Goal: Task Accomplishment & Management: Complete application form

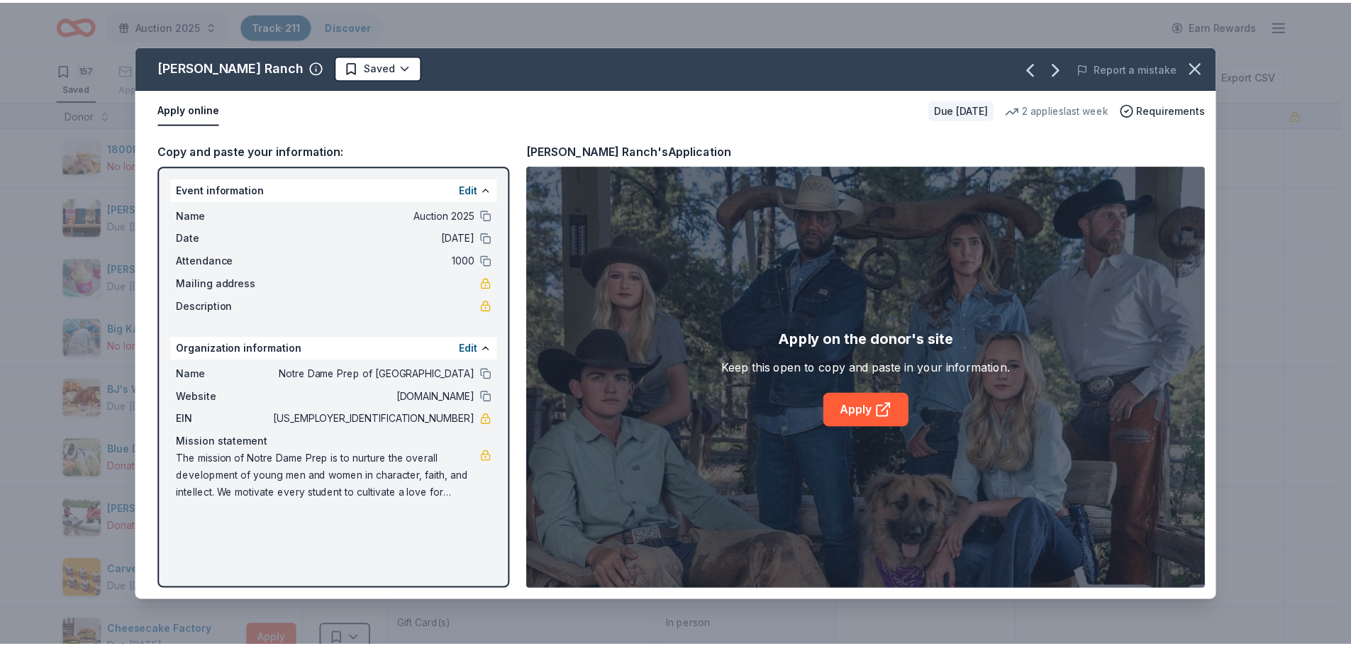
scroll to position [1418, 0]
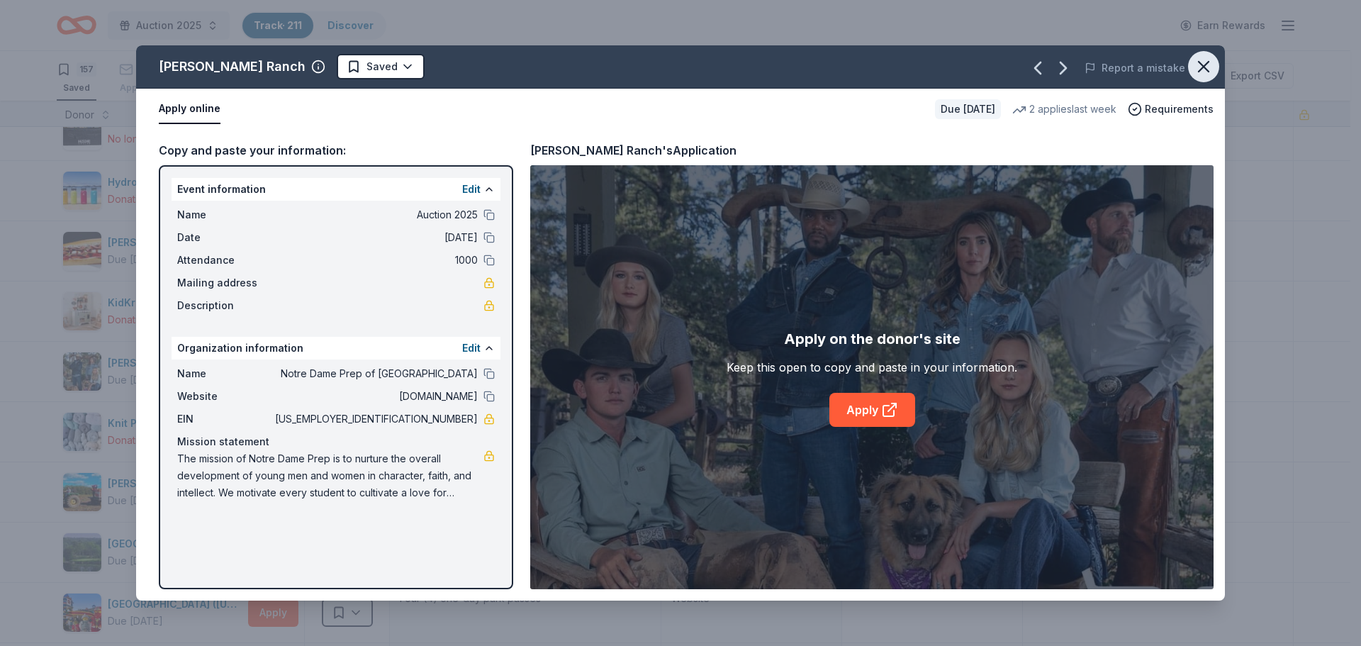
click at [1204, 66] on icon "button" at bounding box center [1204, 67] width 10 height 10
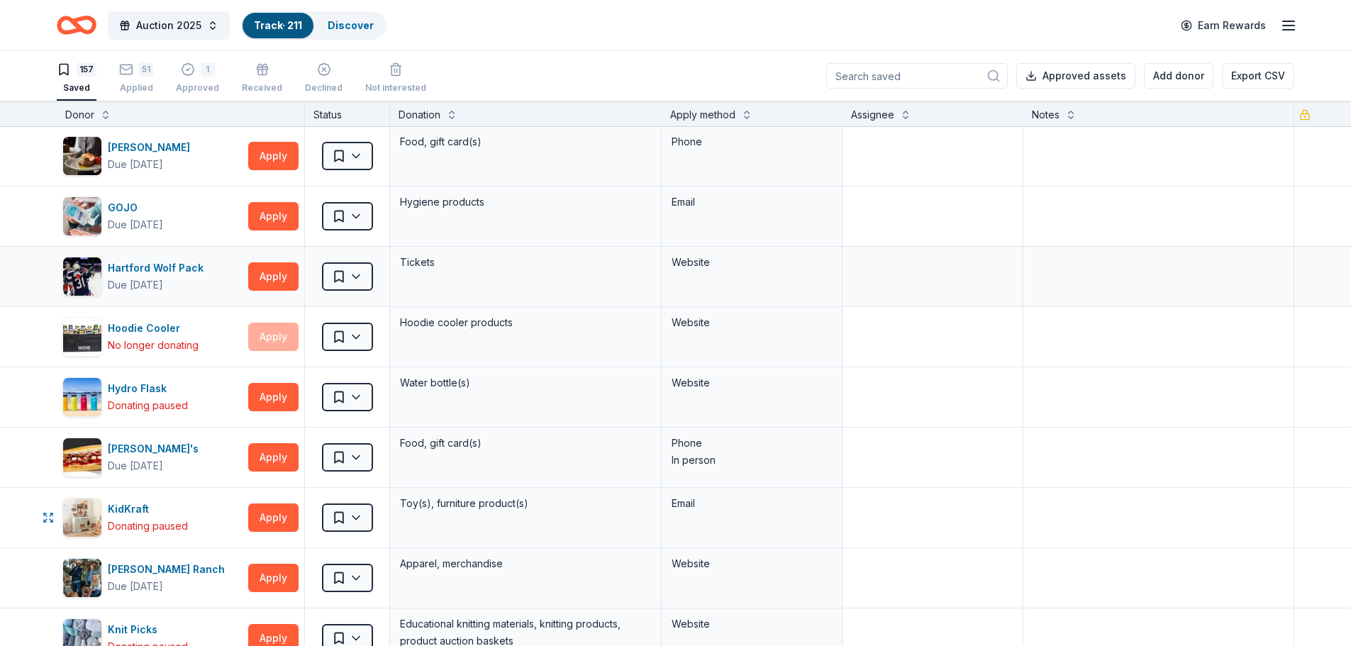
scroll to position [1205, 0]
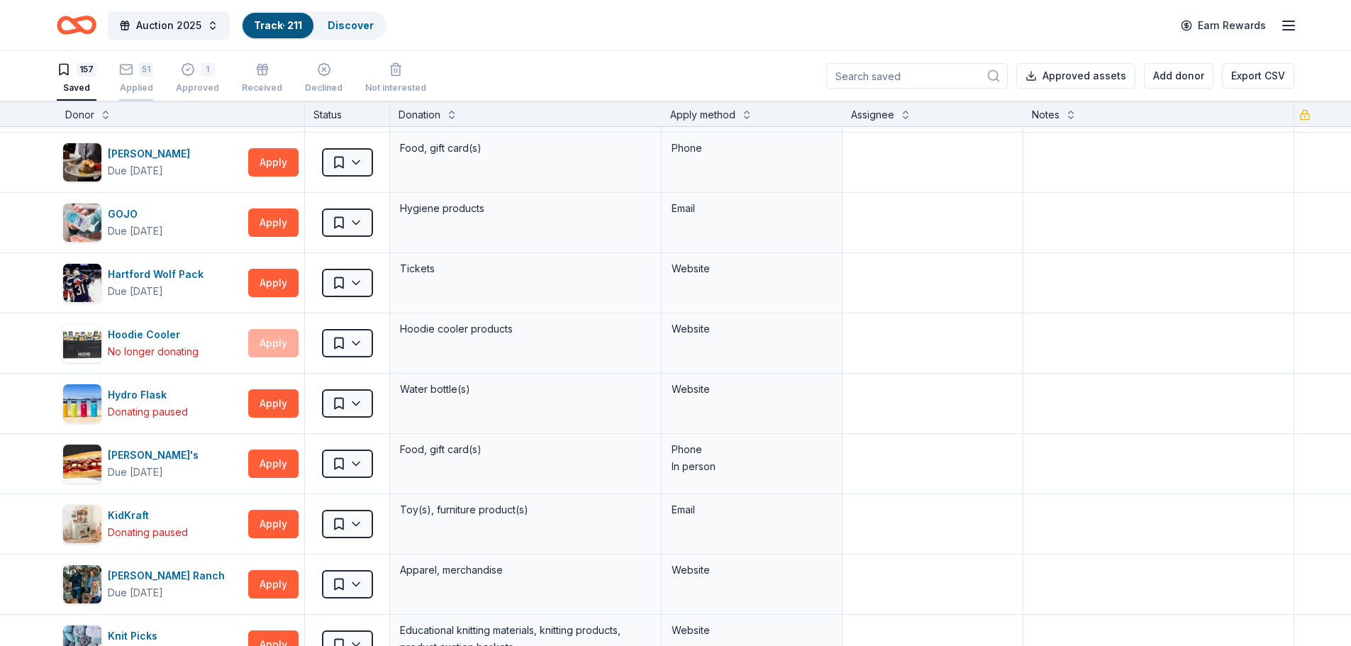
click at [133, 77] on div "51 Applied" at bounding box center [136, 77] width 34 height 31
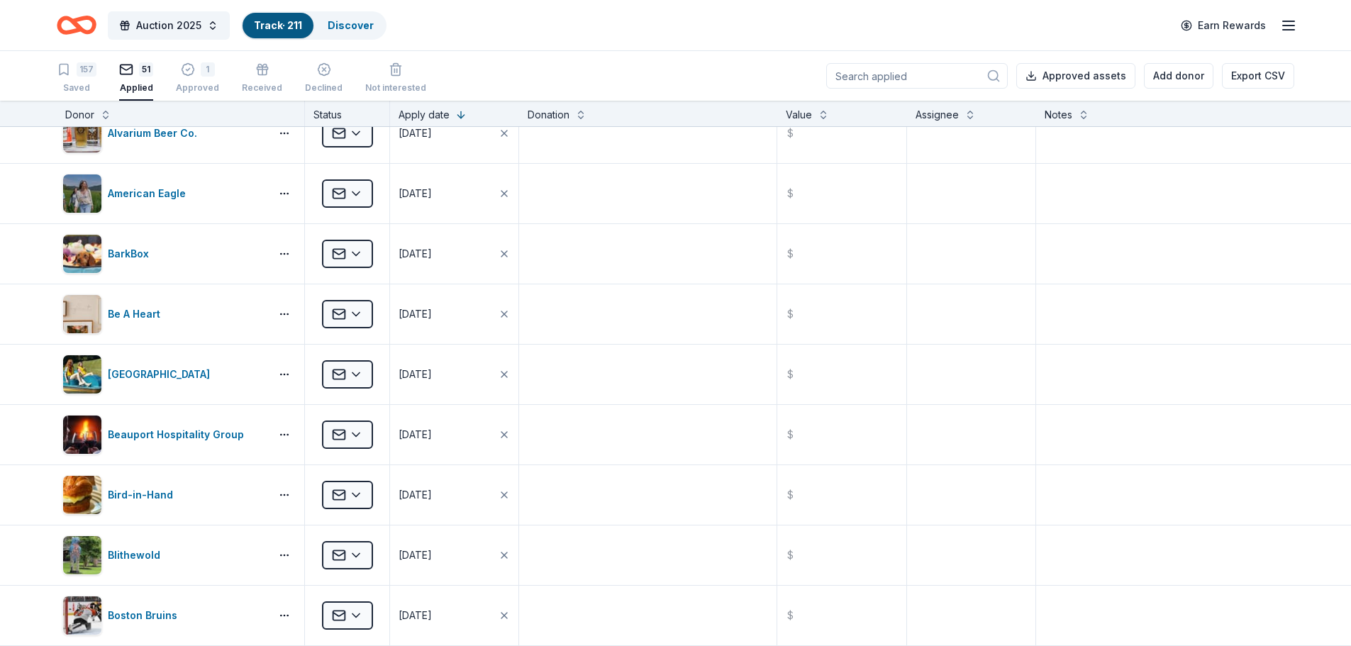
scroll to position [1418, 0]
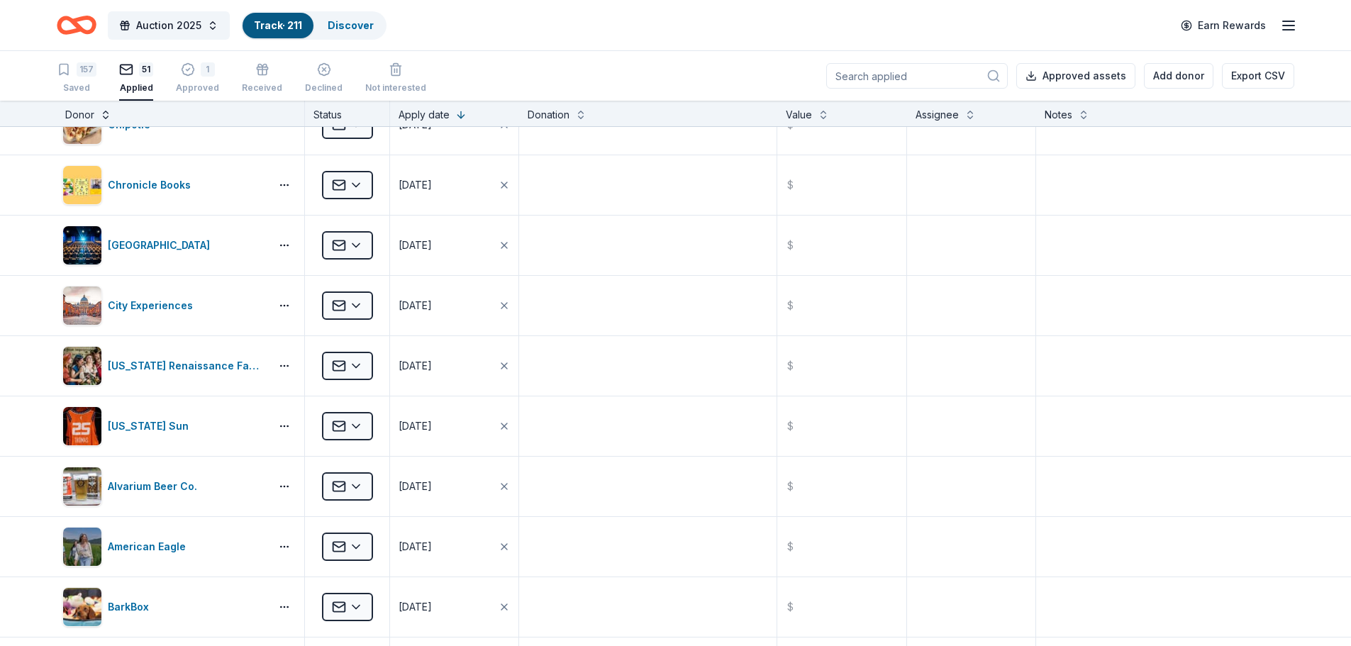
click at [104, 113] on button at bounding box center [105, 113] width 11 height 14
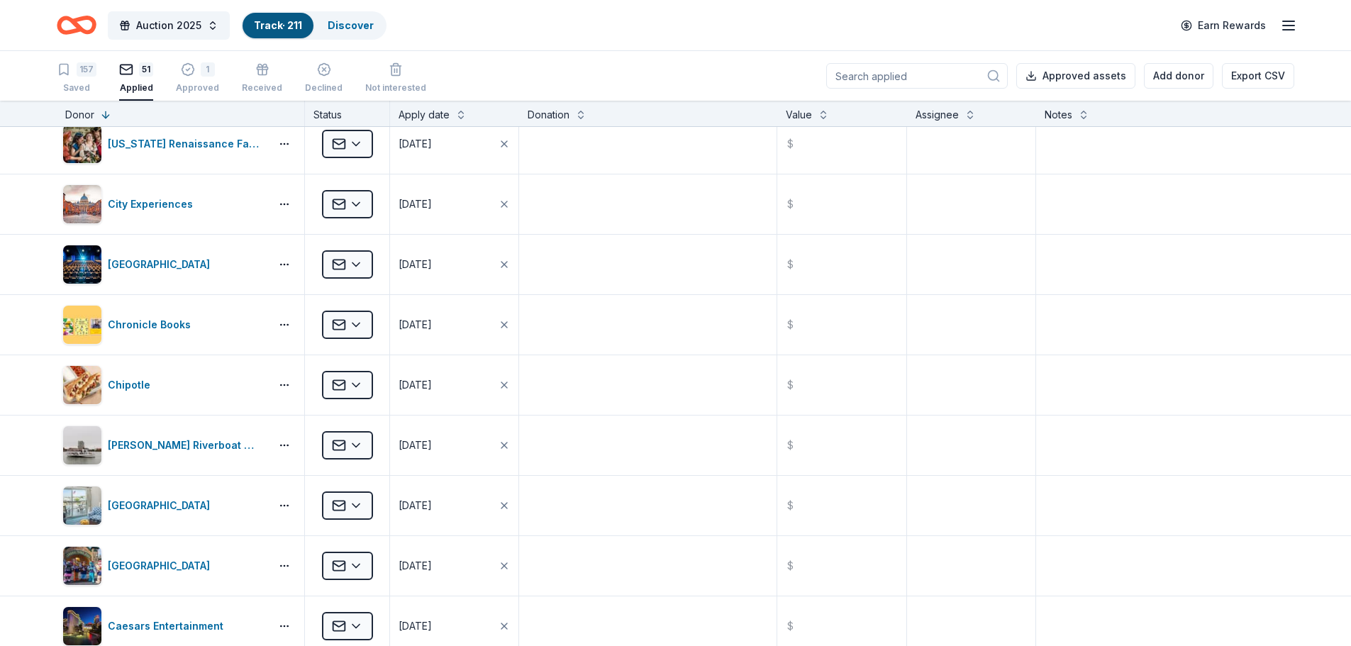
scroll to position [1347, 0]
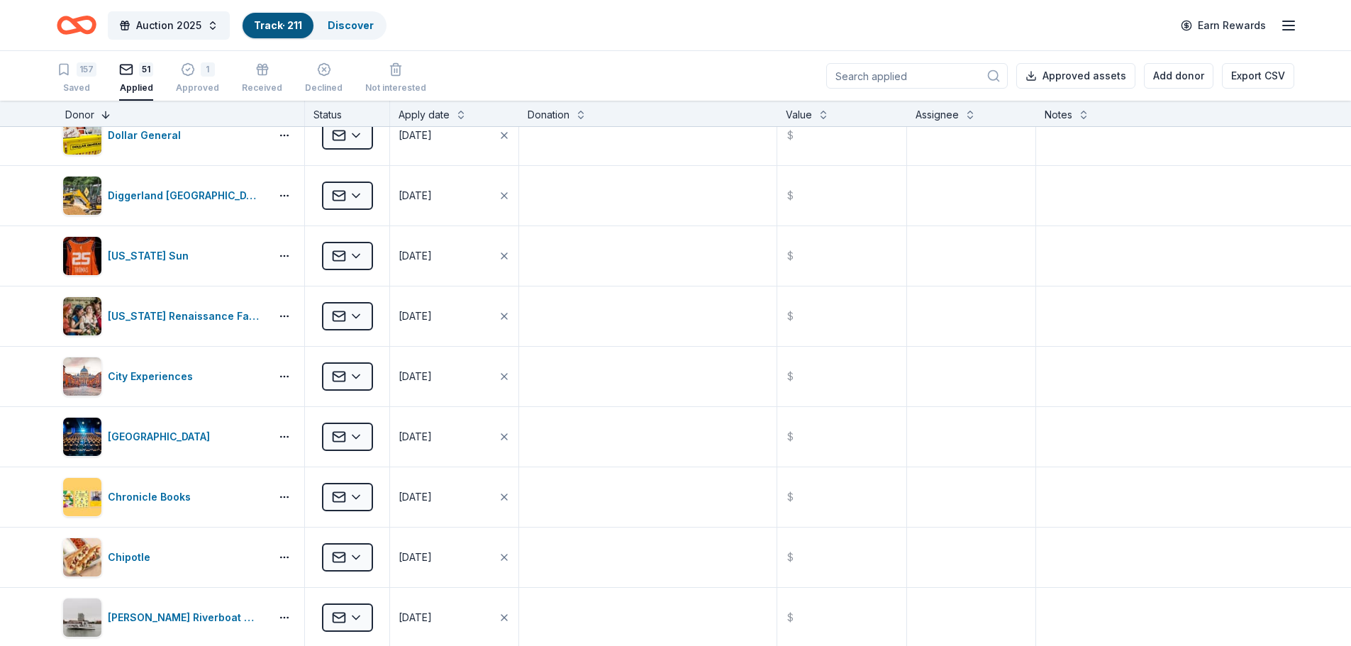
click at [104, 113] on button at bounding box center [105, 113] width 11 height 14
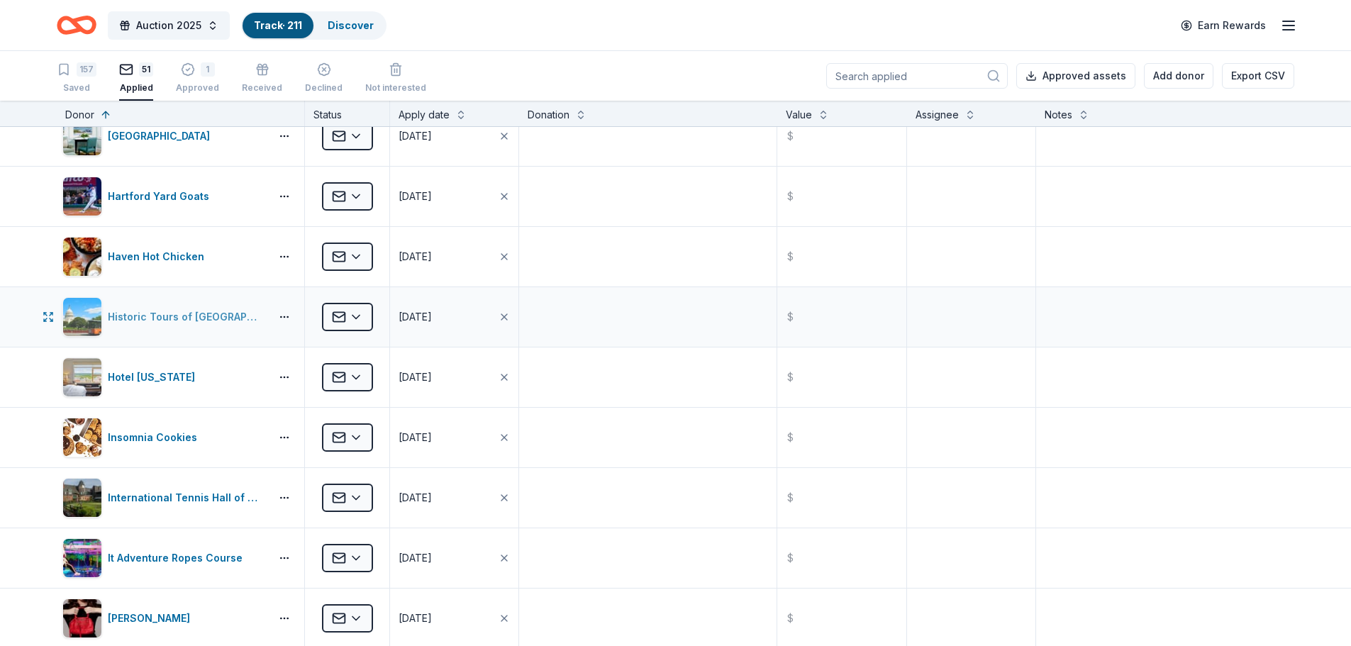
scroll to position [2482, 0]
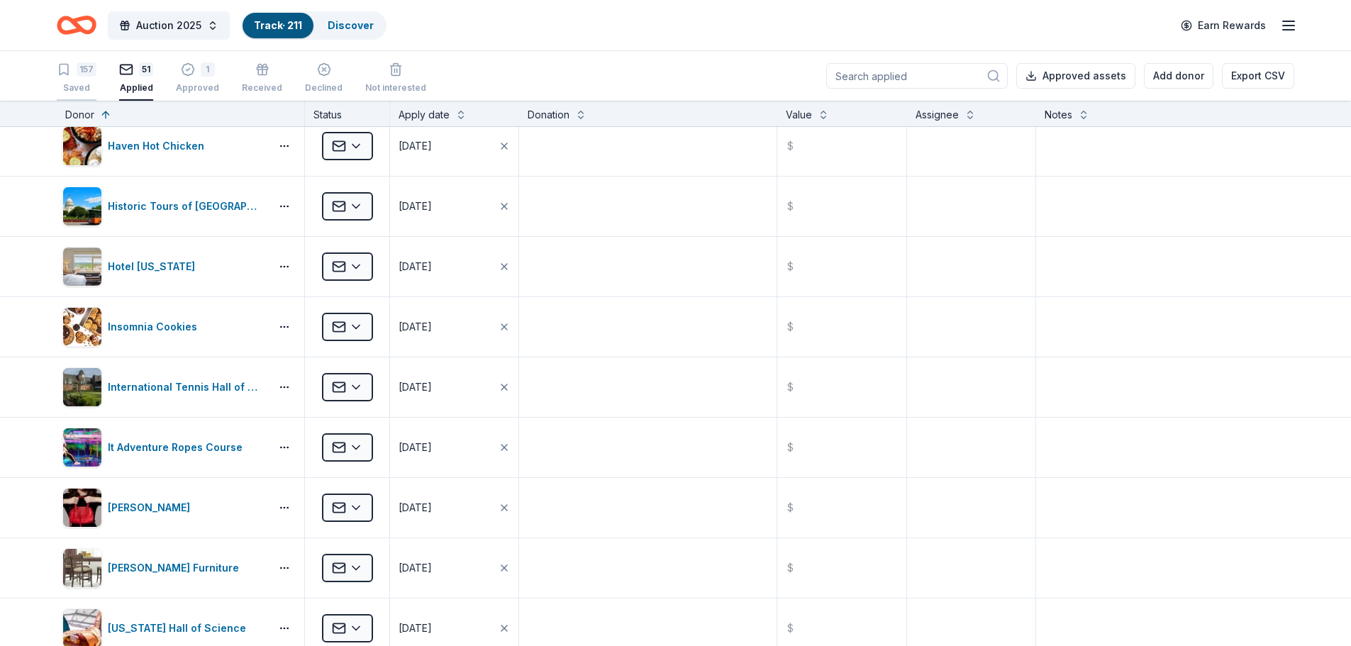
click at [77, 79] on div "157 Saved" at bounding box center [77, 77] width 40 height 31
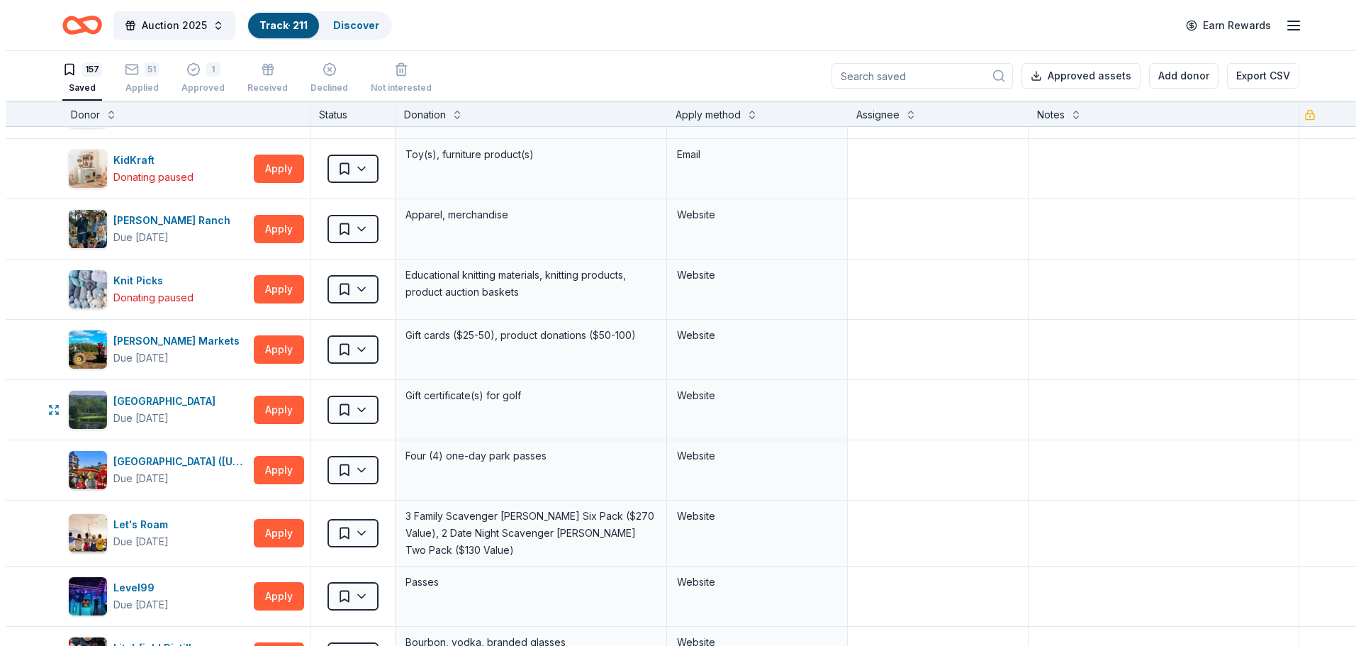
scroll to position [1560, 0]
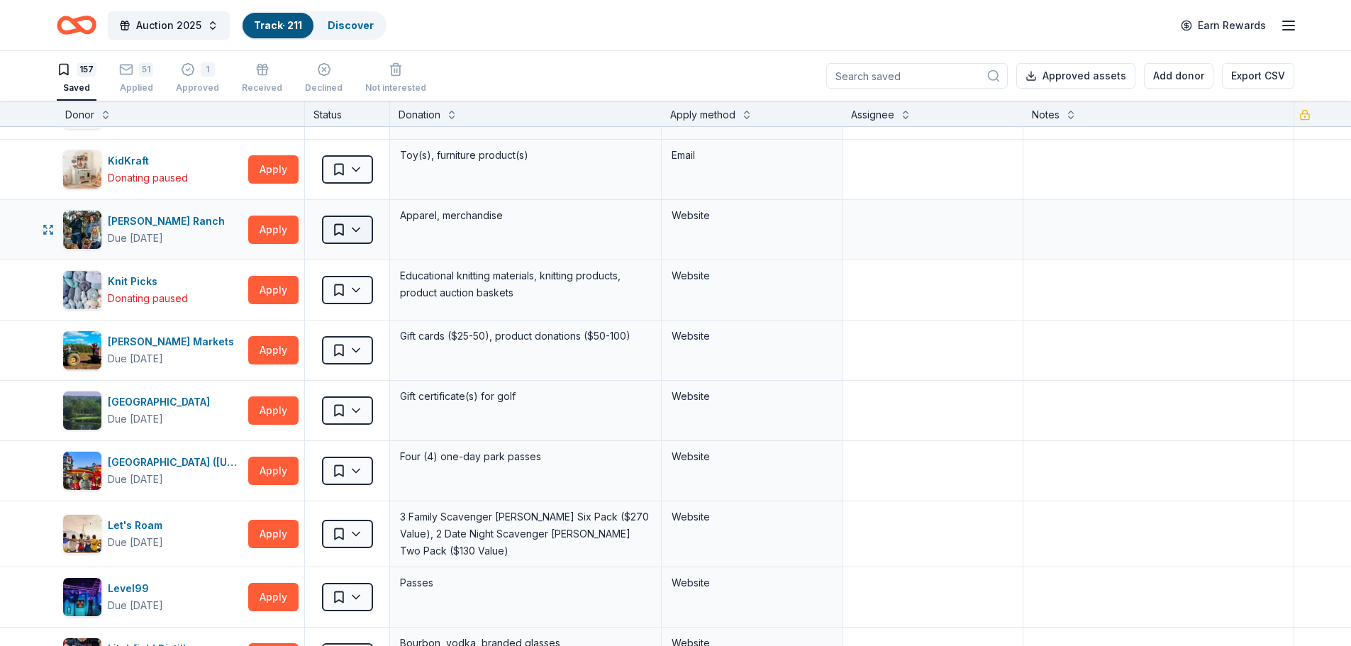
click at [354, 224] on html "Auction 2025 Track · 211 Discover Earn Rewards 157 Saved 51 Applied 1 Approved …" at bounding box center [675, 323] width 1351 height 646
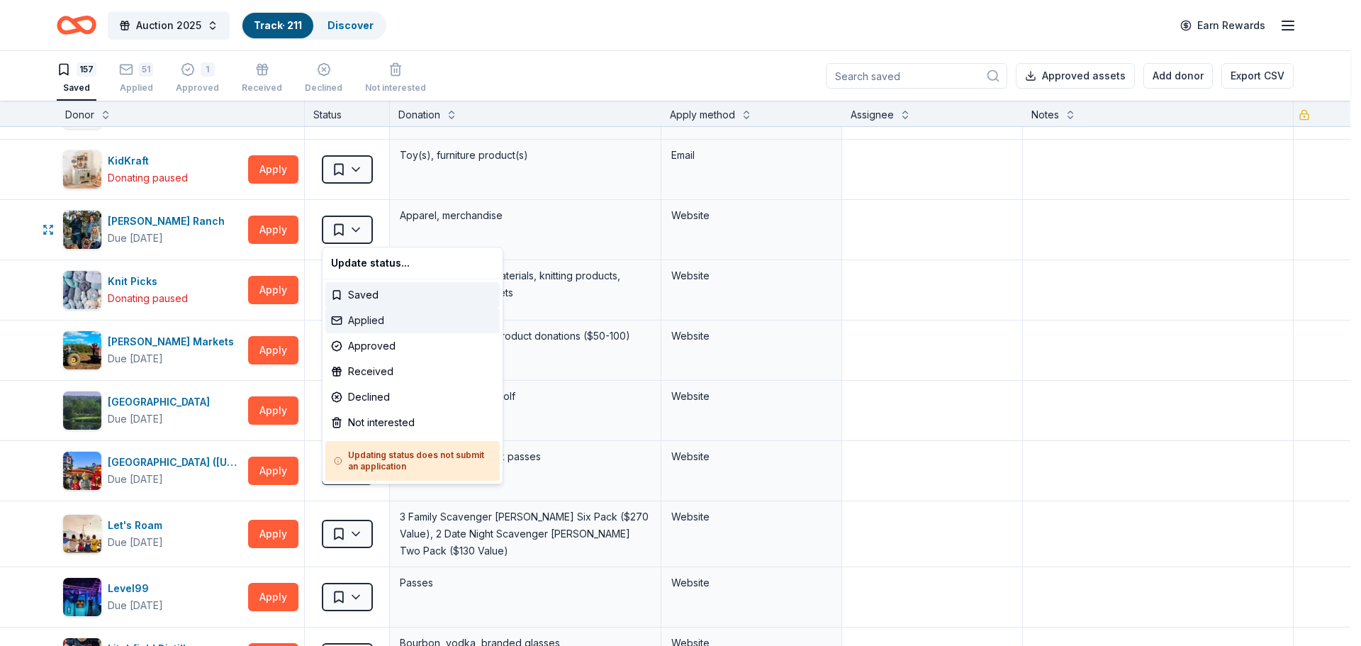
click at [359, 328] on div "Applied" at bounding box center [412, 321] width 174 height 26
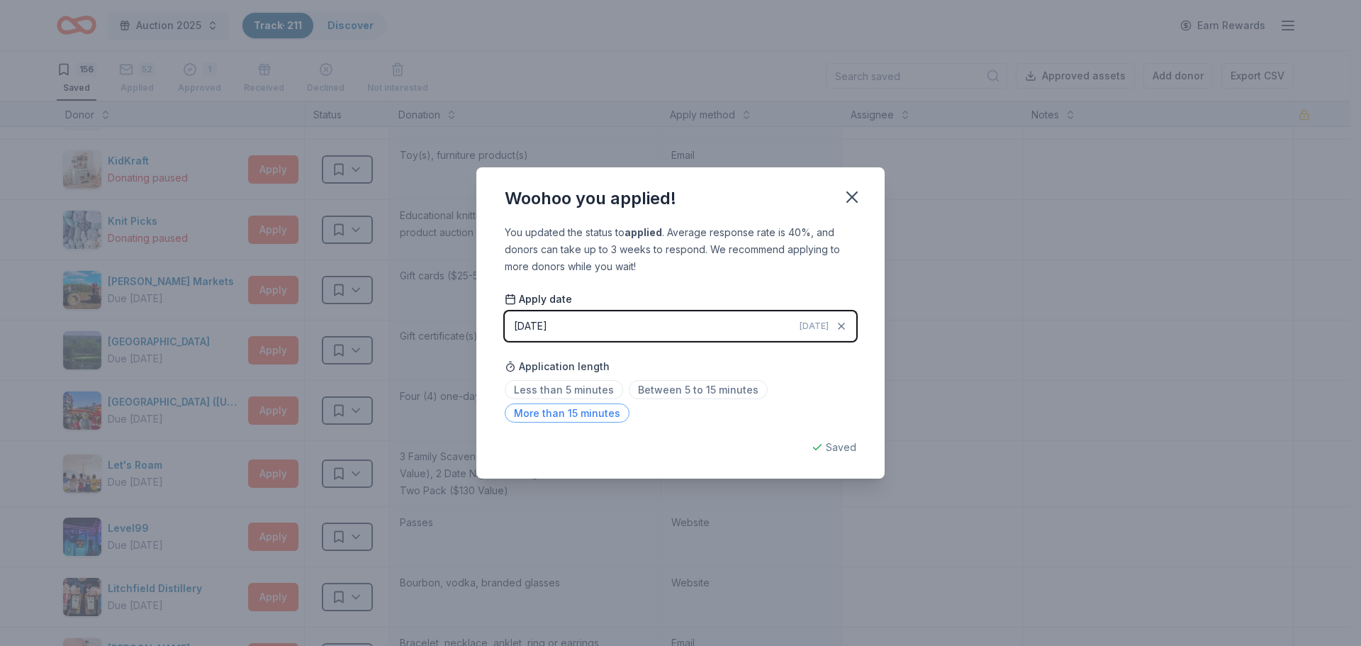
click at [542, 408] on span "More than 15 minutes" at bounding box center [567, 412] width 125 height 19
click at [856, 193] on icon "button" at bounding box center [852, 197] width 10 height 10
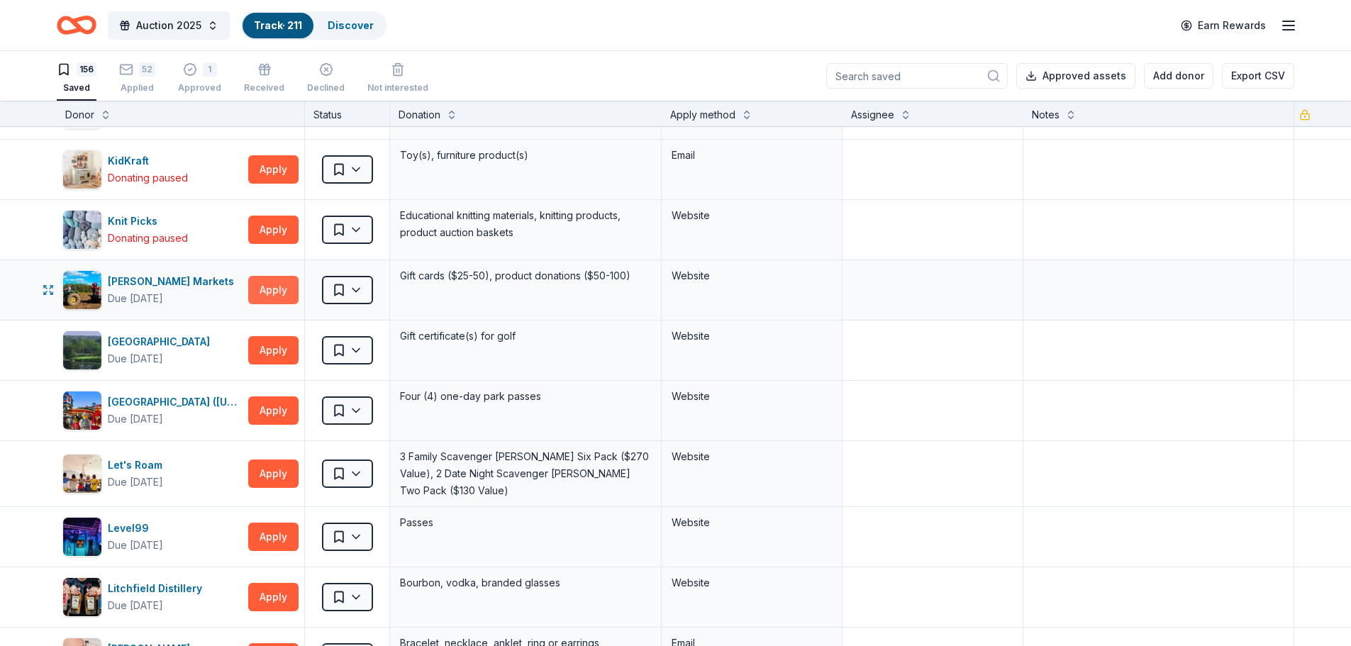
click at [272, 286] on button "Apply" at bounding box center [273, 290] width 50 height 28
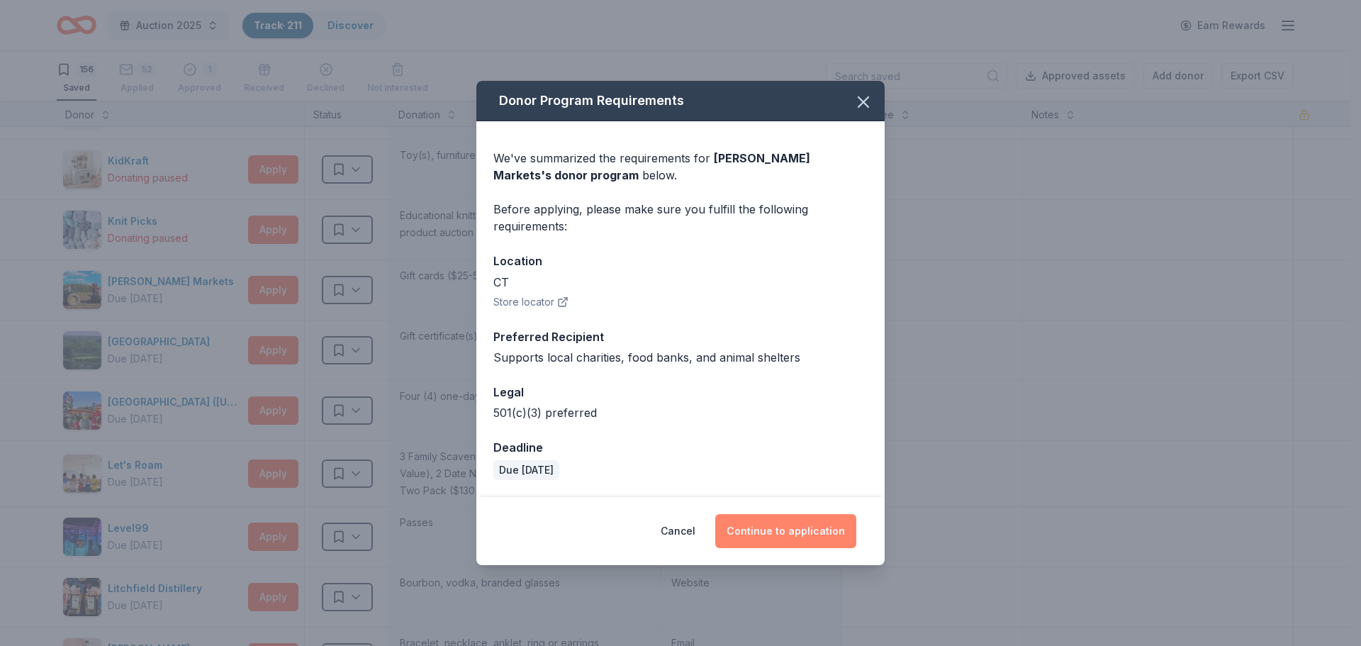
click at [778, 536] on button "Continue to application" at bounding box center [785, 531] width 141 height 34
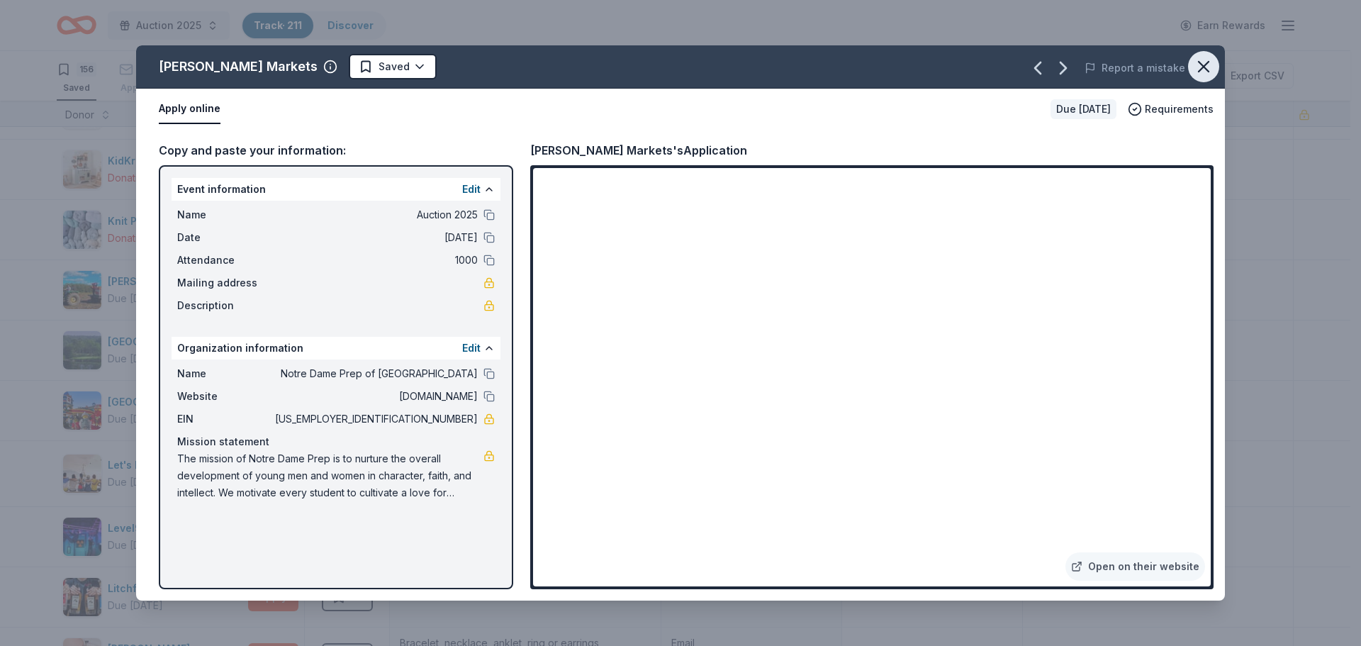
click at [1208, 65] on icon "button" at bounding box center [1204, 67] width 20 height 20
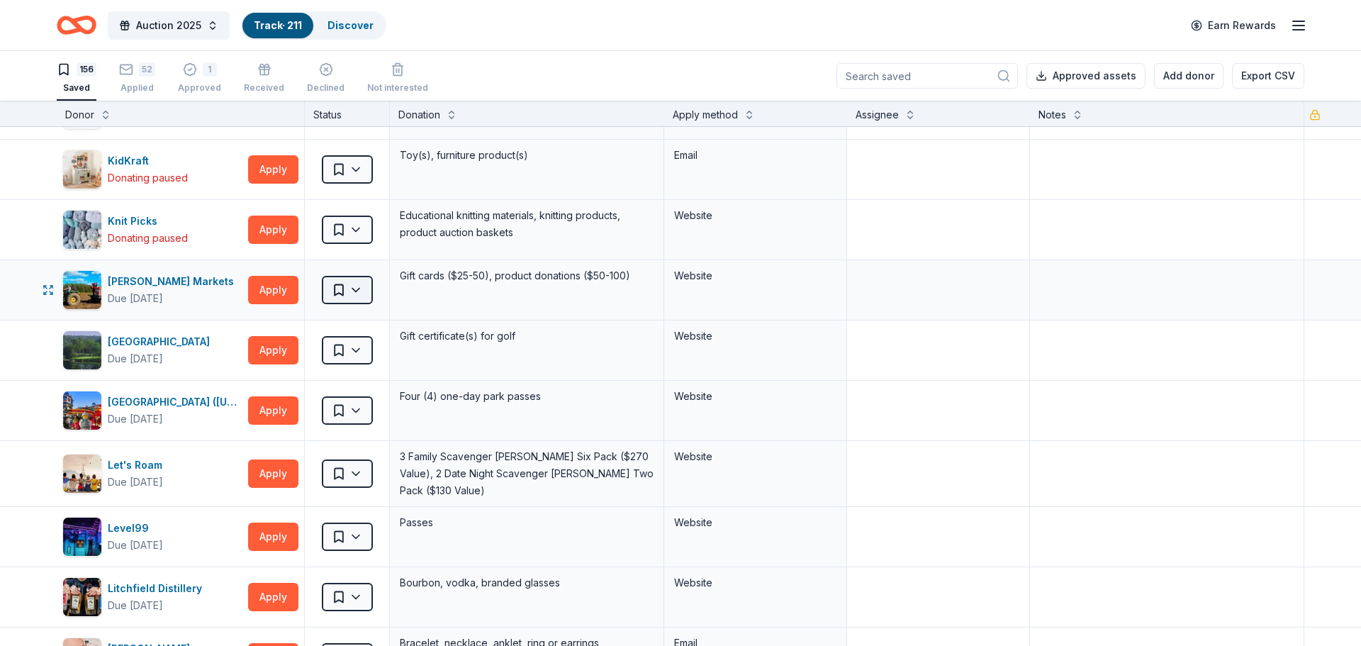
click at [350, 294] on html "Auction 2025 Track · 211 Discover Earn Rewards 156 Saved 52 Applied 1 Approved …" at bounding box center [680, 323] width 1361 height 646
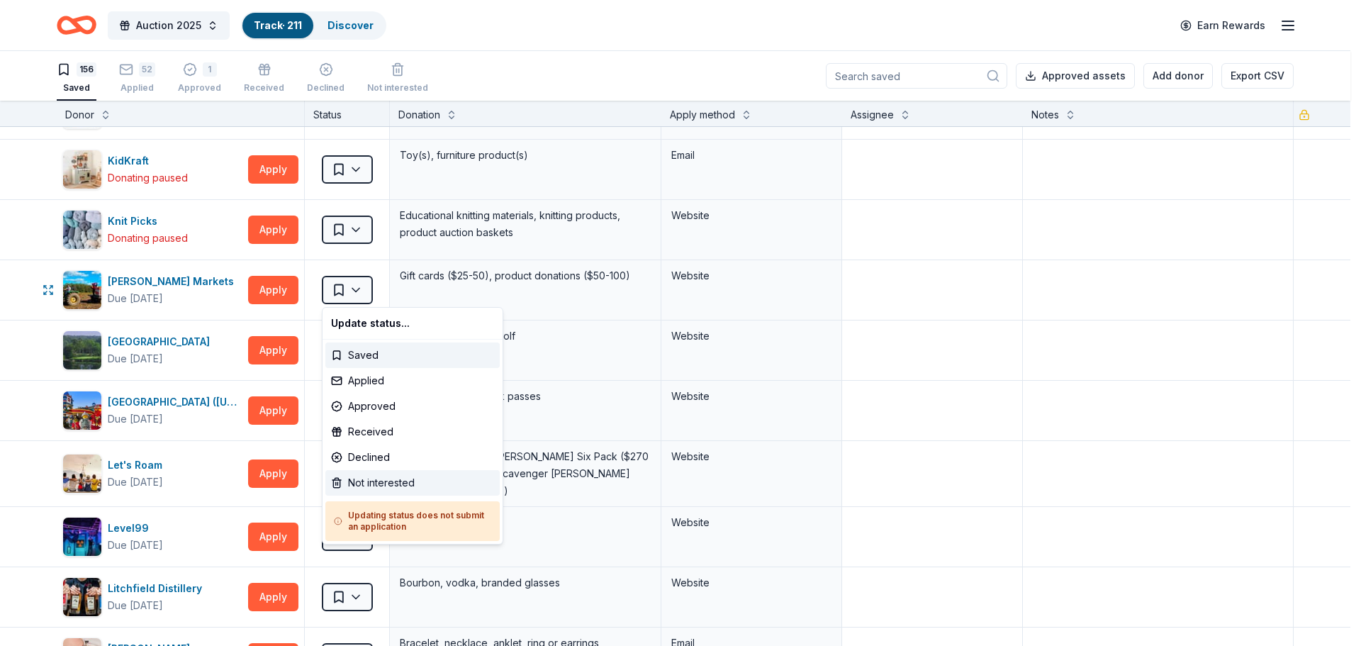
click at [345, 484] on div "Not interested" at bounding box center [412, 483] width 174 height 26
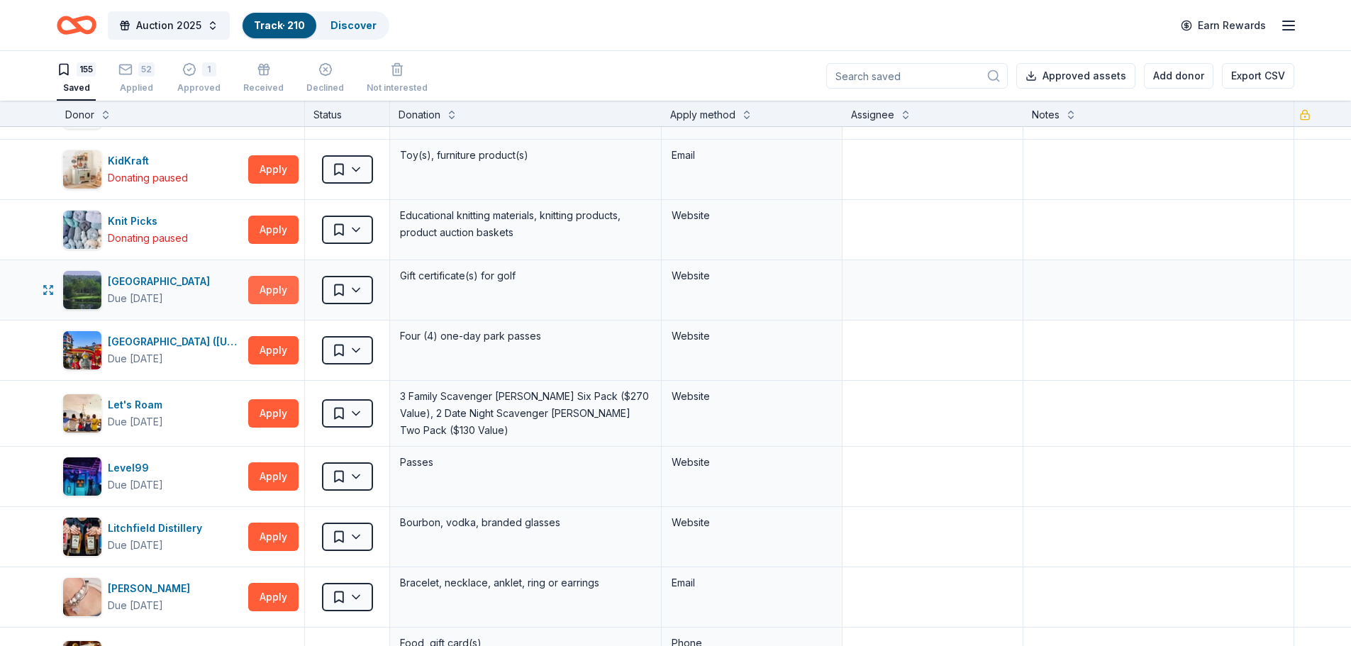
click at [275, 291] on button "Apply" at bounding box center [273, 290] width 50 height 28
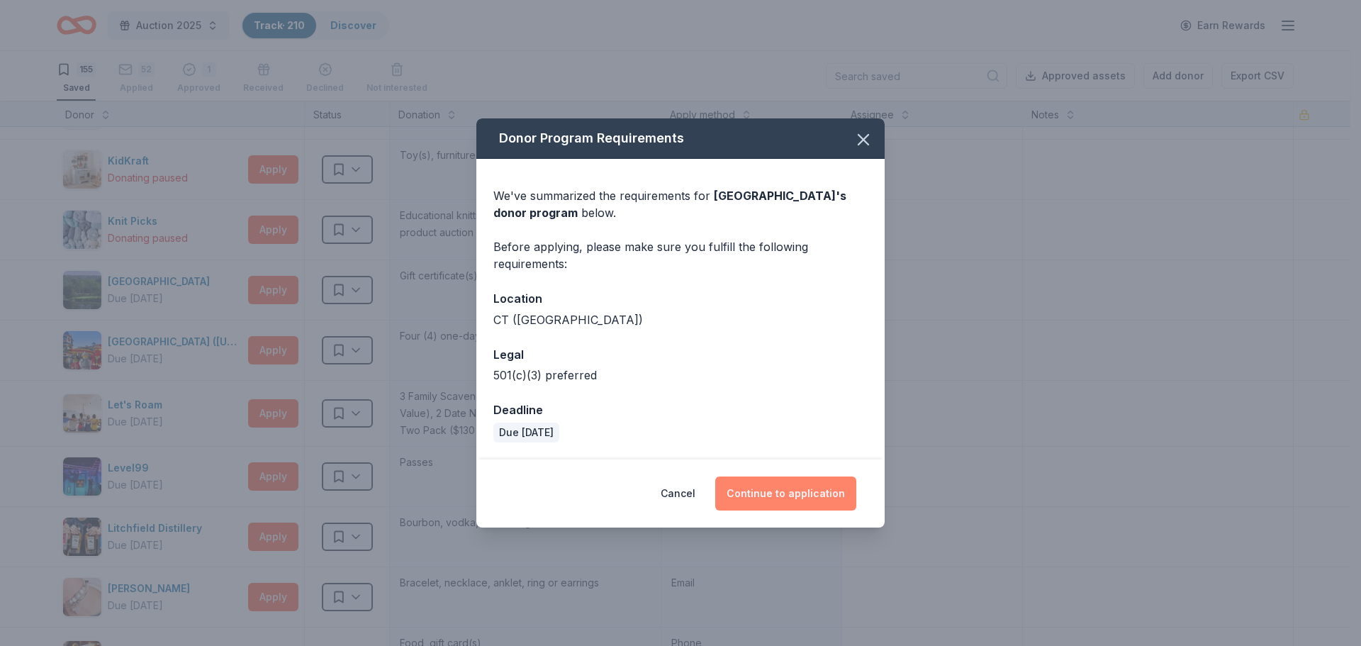
click at [805, 489] on button "Continue to application" at bounding box center [785, 493] width 141 height 34
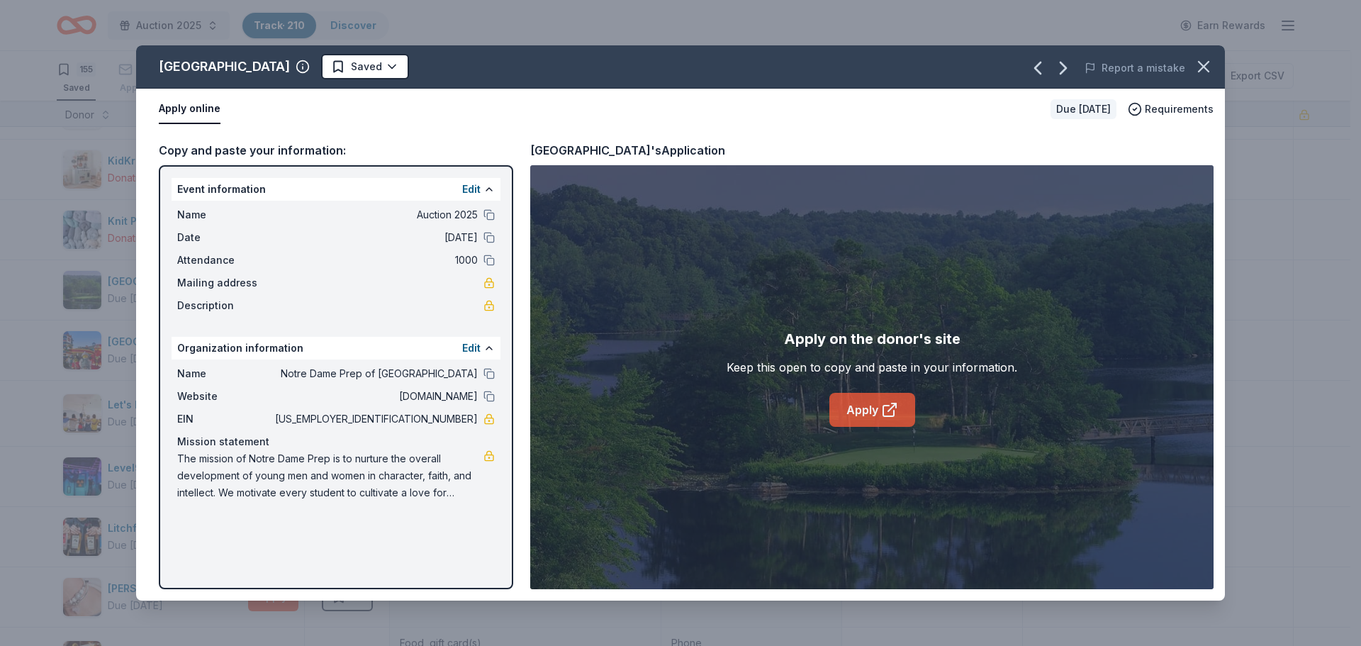
click at [862, 408] on link "Apply" at bounding box center [873, 410] width 86 height 34
click at [314, 67] on html "Auction 2025 Track · 210 Discover Earn Rewards 155 Saved 52 Applied 1 Approved …" at bounding box center [680, 323] width 1361 height 646
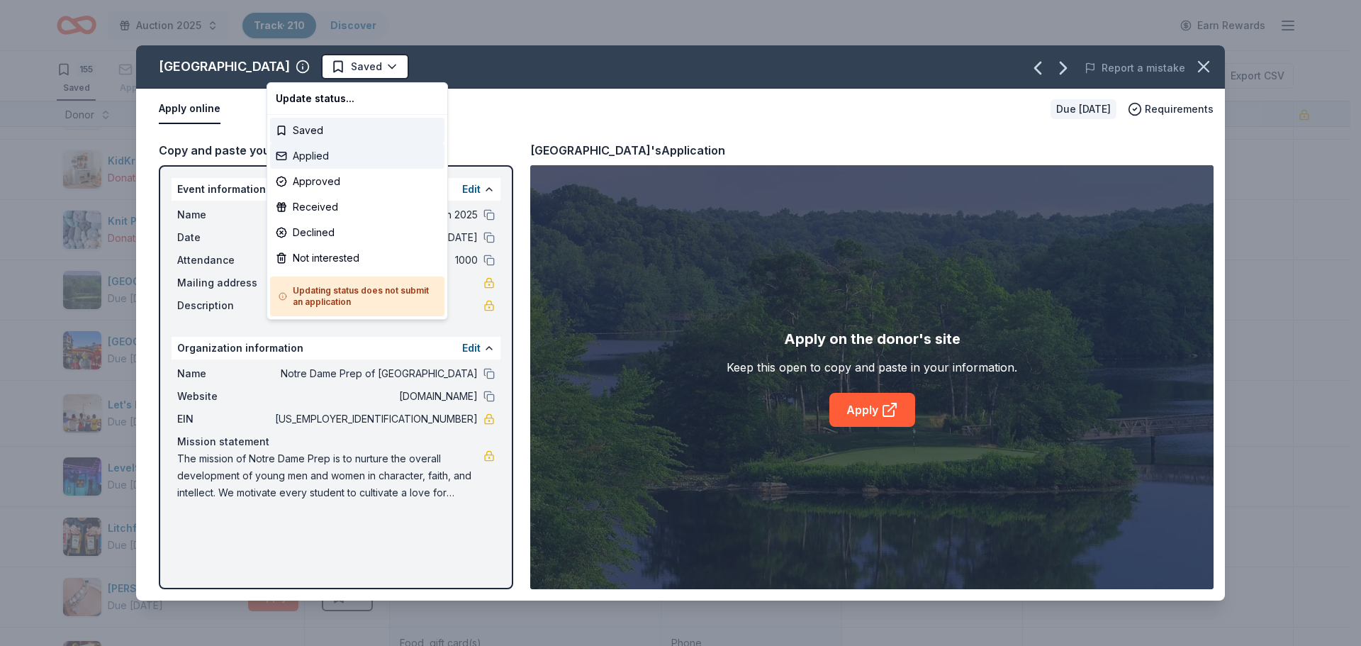
click at [306, 161] on div "Applied" at bounding box center [357, 156] width 174 height 26
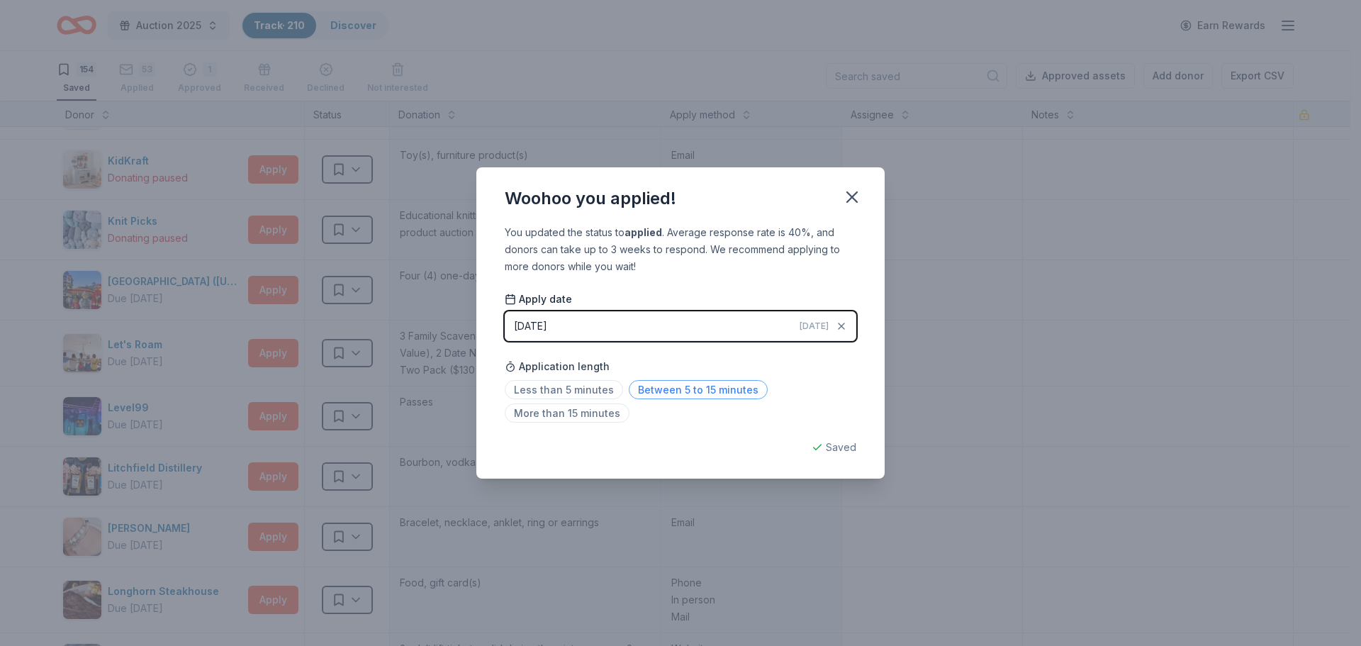
click at [681, 391] on span "Between 5 to 15 minutes" at bounding box center [698, 389] width 139 height 19
click at [852, 191] on icon "button" at bounding box center [852, 197] width 20 height 20
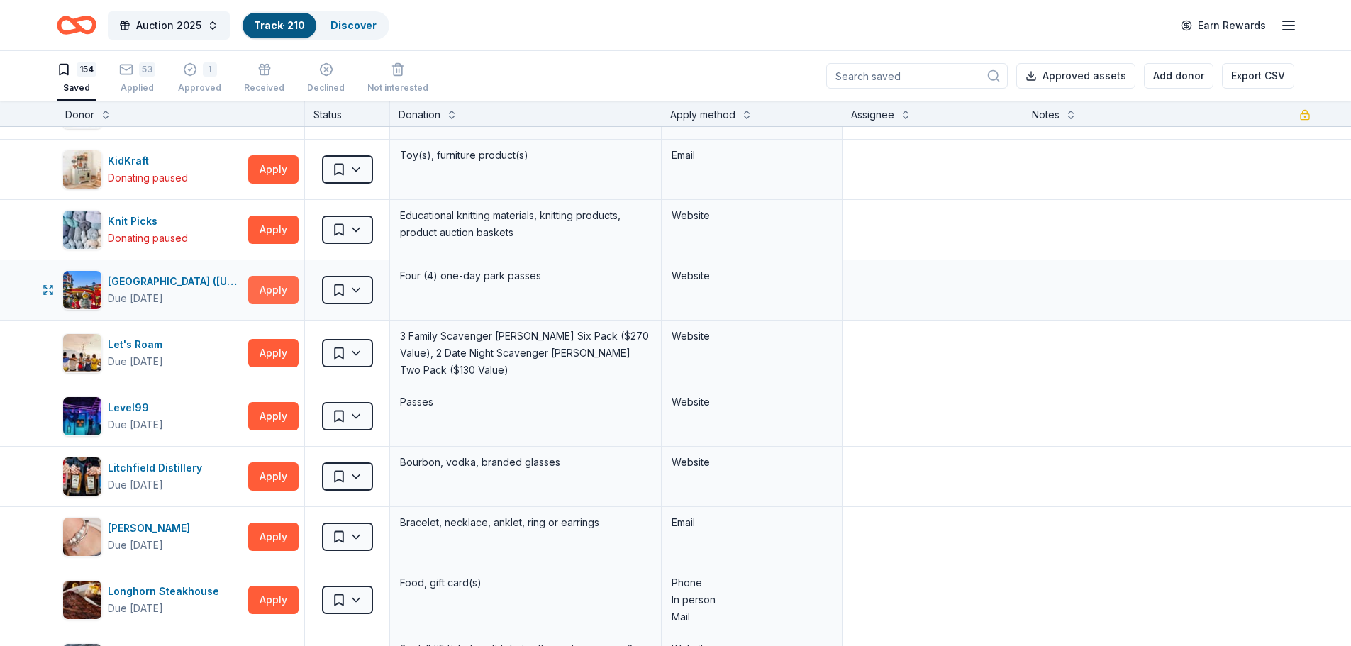
click at [262, 286] on button "Apply" at bounding box center [273, 290] width 50 height 28
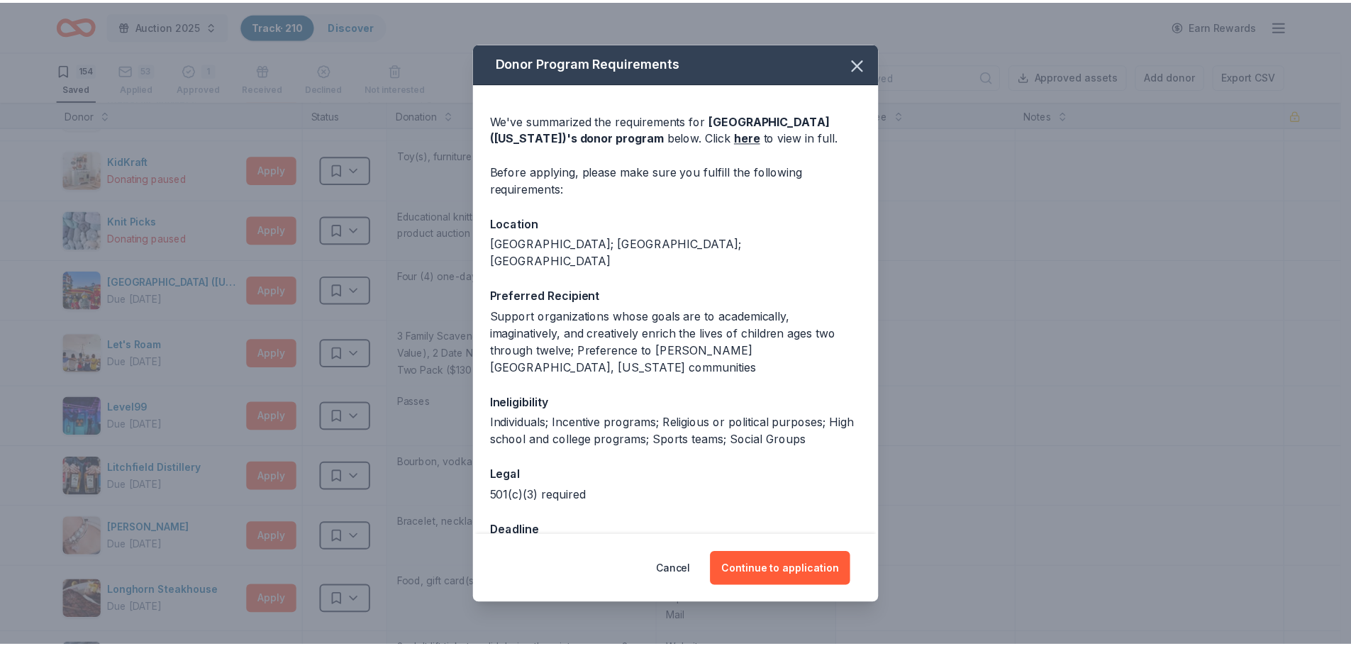
scroll to position [27, 0]
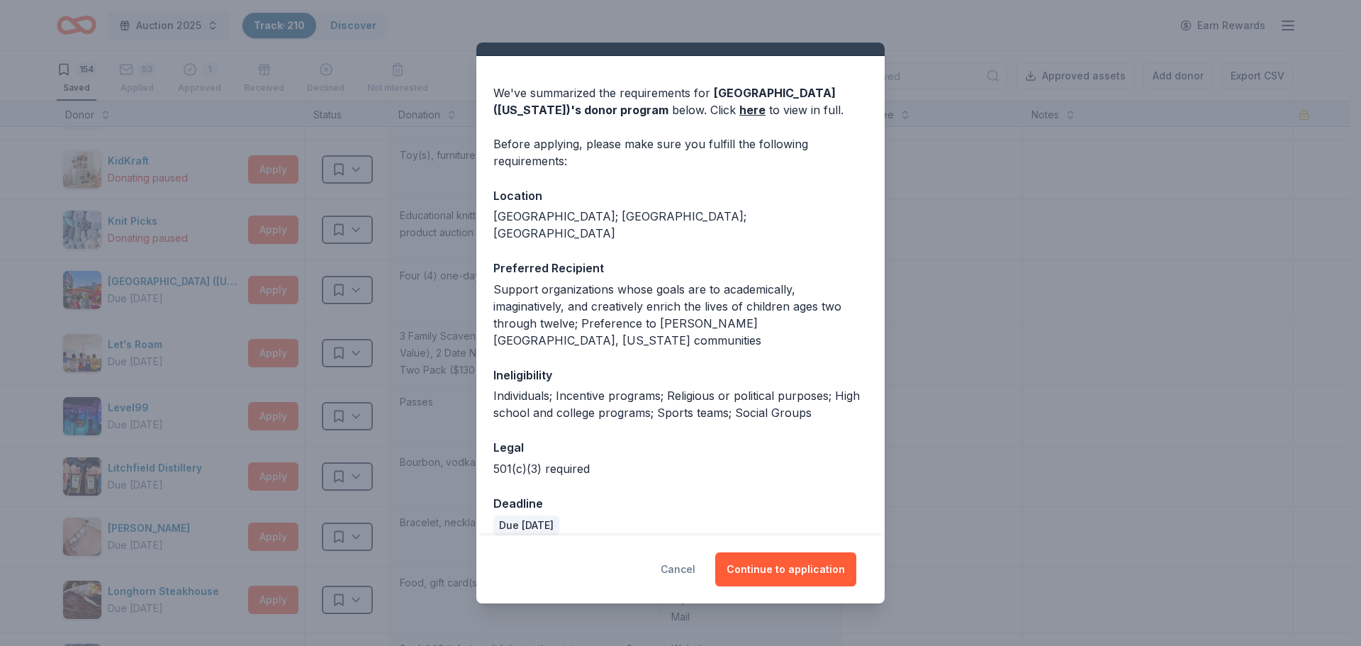
click at [689, 567] on button "Cancel" at bounding box center [678, 569] width 35 height 34
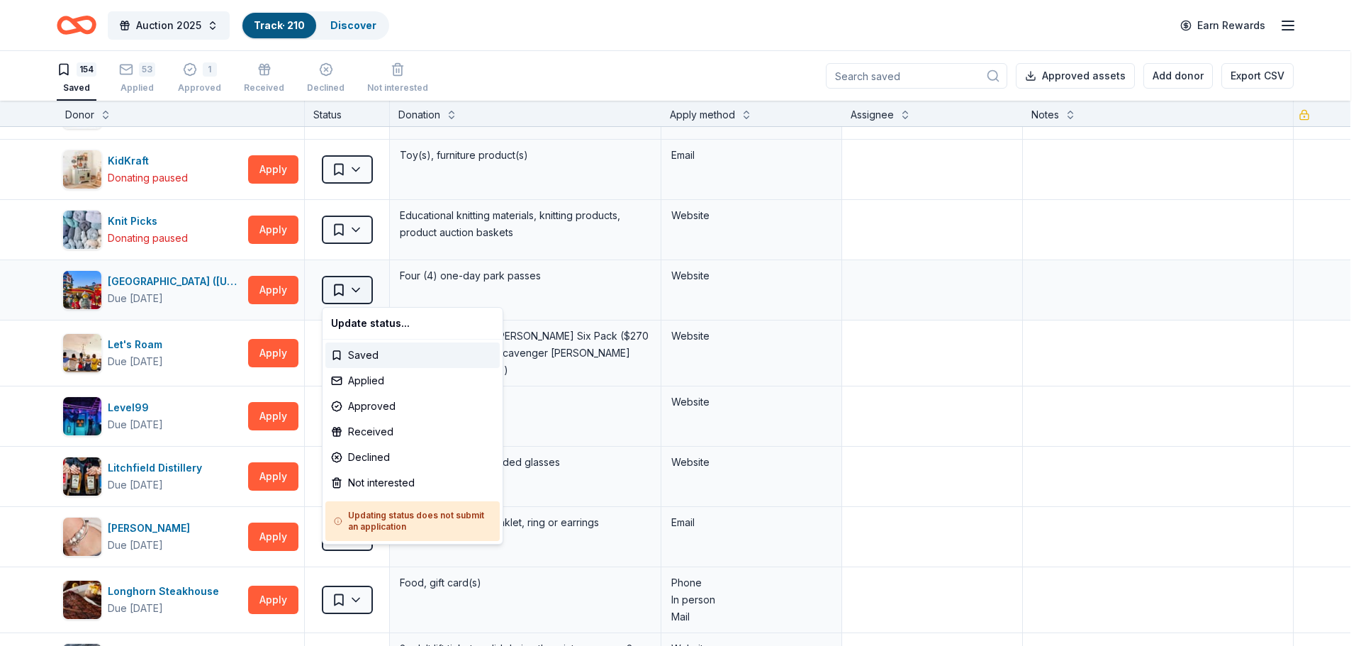
click at [356, 289] on html "Auction 2025 Track · 210 Discover Earn Rewards 154 Saved 53 Applied 1 Approved …" at bounding box center [680, 323] width 1361 height 646
click at [355, 486] on div "Not interested" at bounding box center [412, 483] width 174 height 26
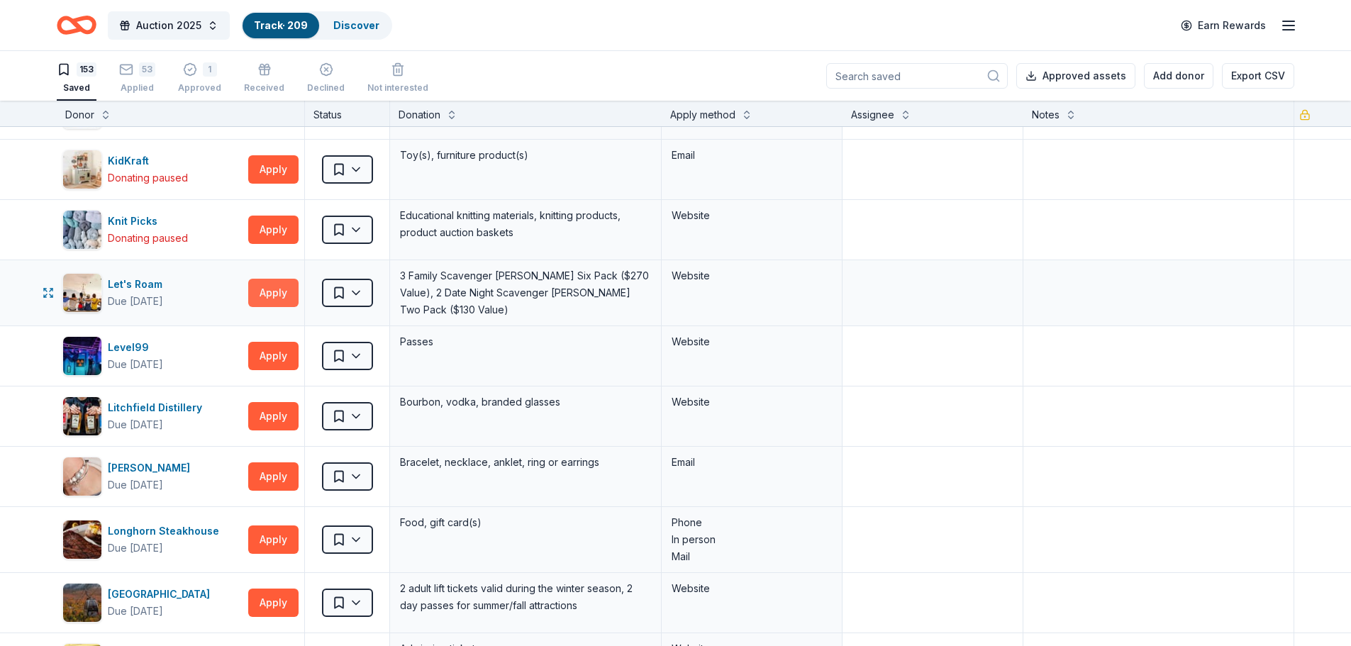
click at [279, 296] on button "Apply" at bounding box center [273, 293] width 50 height 28
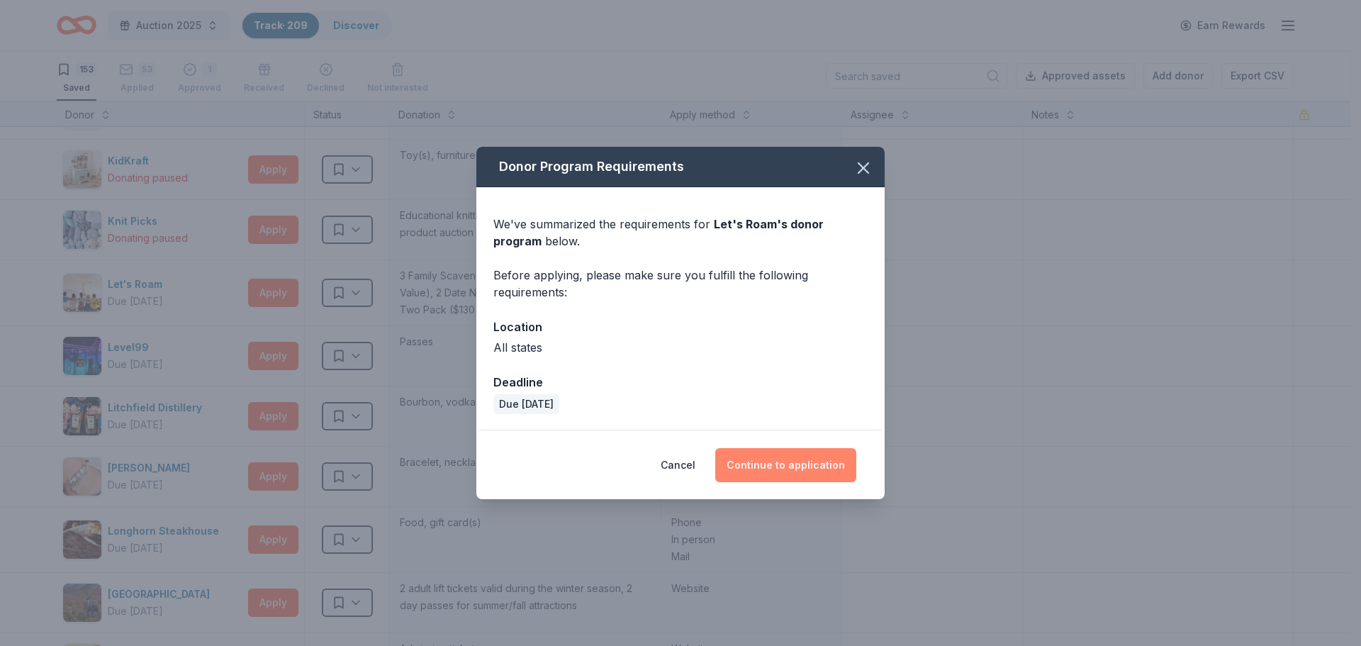
click at [764, 462] on button "Continue to application" at bounding box center [785, 465] width 141 height 34
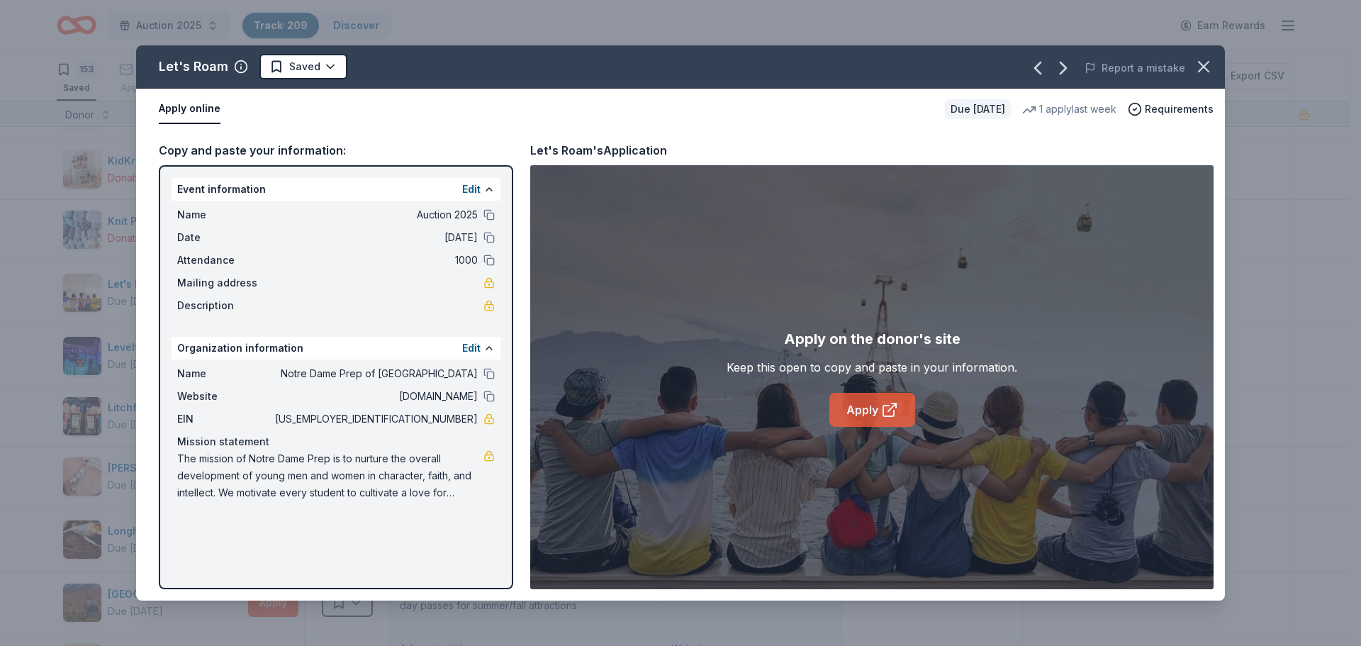
click at [849, 415] on link "Apply" at bounding box center [873, 410] width 86 height 34
click at [1203, 68] on icon "button" at bounding box center [1204, 67] width 10 height 10
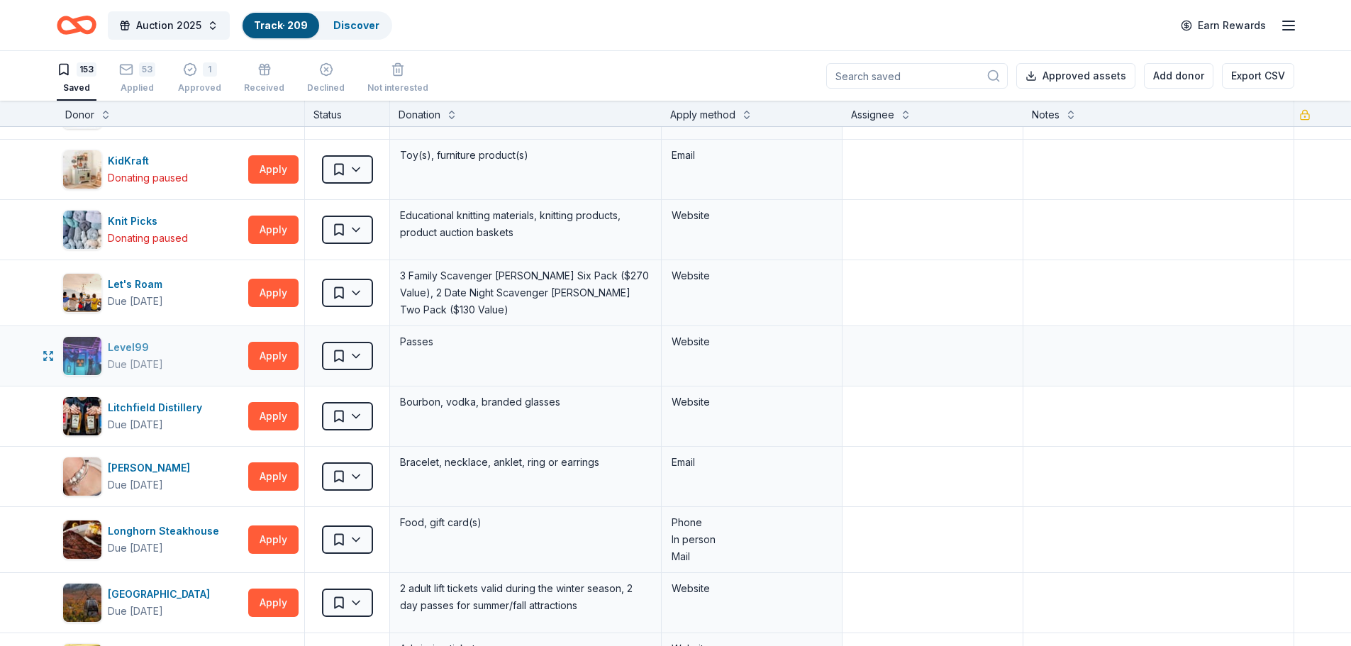
scroll to position [1631, 0]
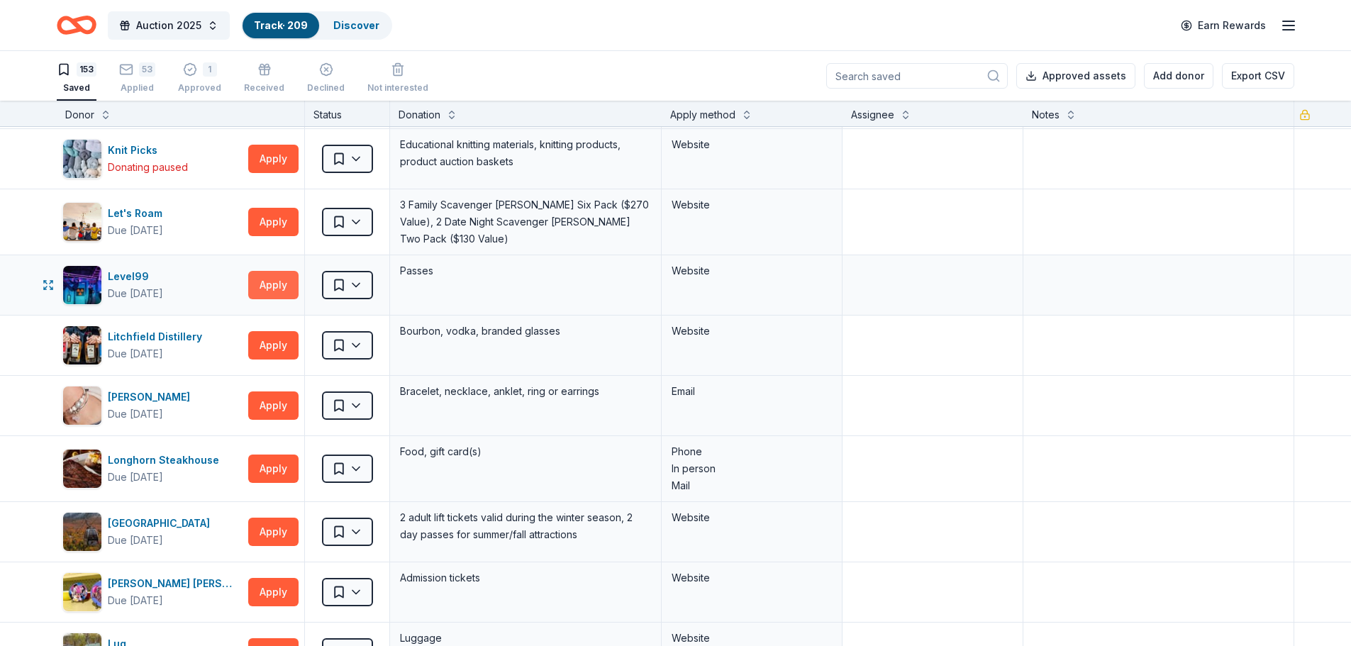
click at [264, 277] on button "Apply" at bounding box center [273, 285] width 50 height 28
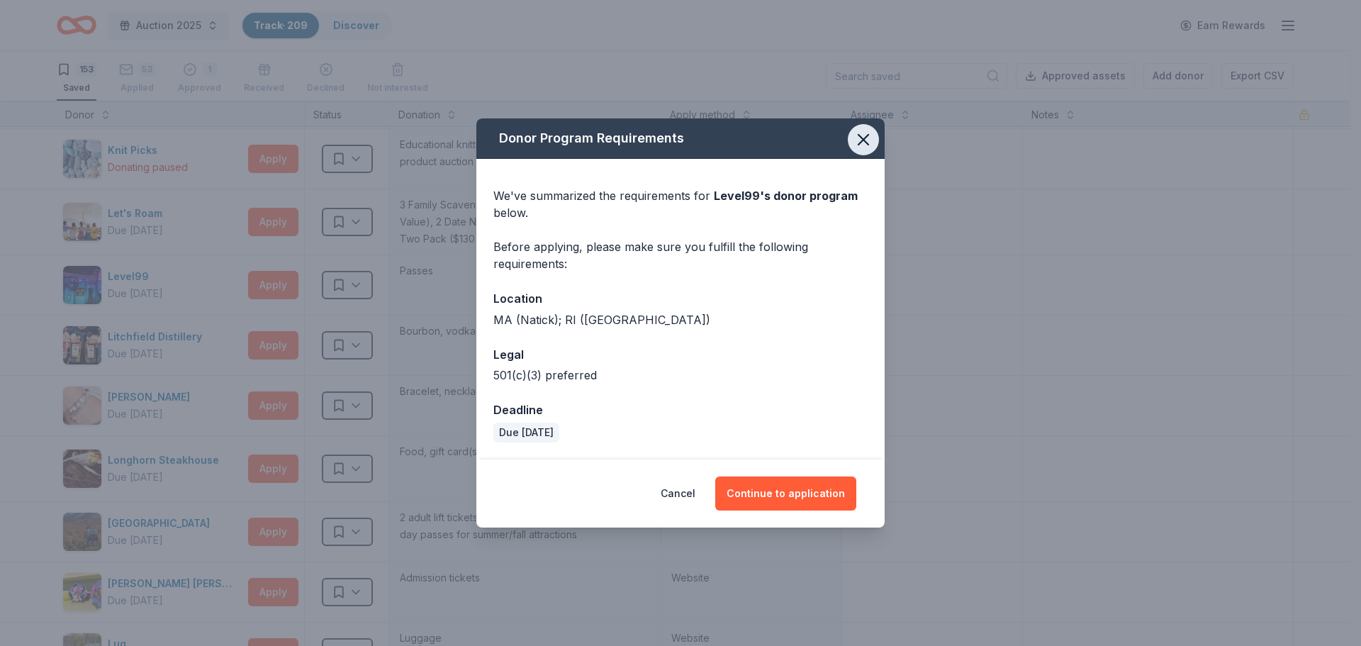
click at [864, 136] on icon "button" at bounding box center [864, 140] width 20 height 20
